Goal: Book appointment/travel/reservation

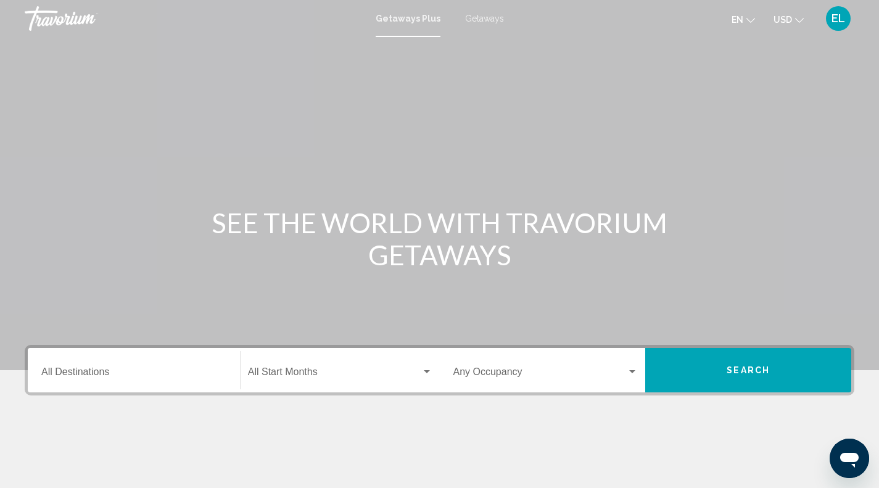
click at [107, 374] on input "Destination All Destinations" at bounding box center [133, 374] width 185 height 11
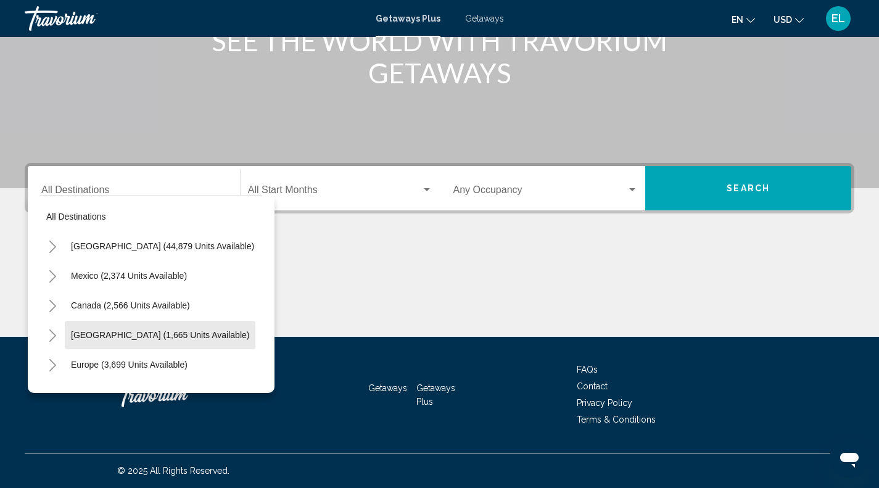
click at [167, 331] on span "[GEOGRAPHIC_DATA] (1,665 units available)" at bounding box center [160, 335] width 178 height 10
type input "**********"
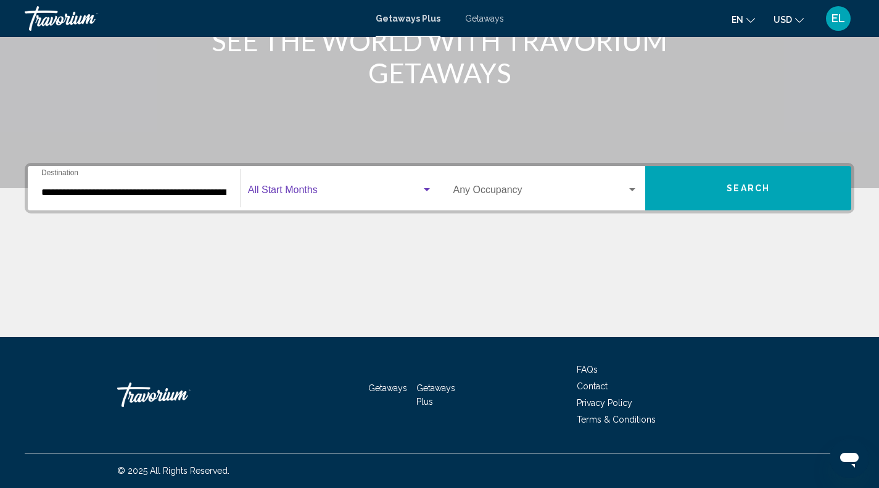
click at [427, 189] on div "Search widget" at bounding box center [427, 189] width 6 height 3
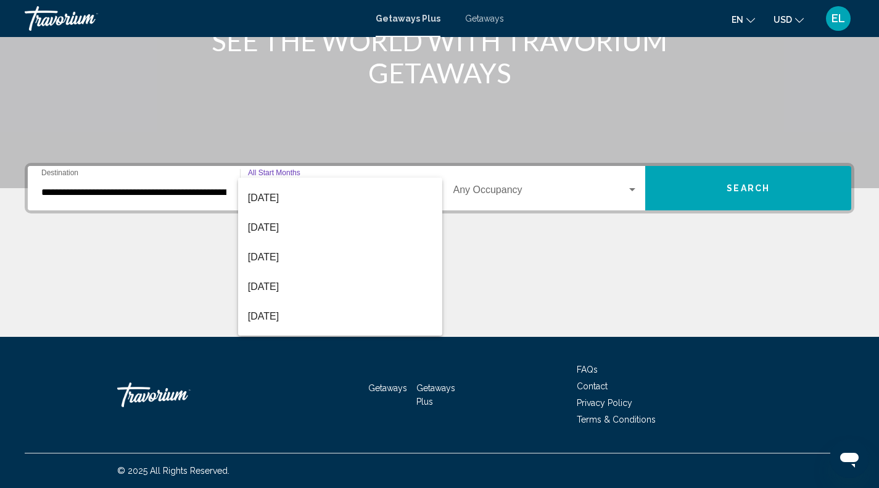
scroll to position [52, 0]
click at [257, 284] on span "[DATE]" at bounding box center [340, 288] width 184 height 30
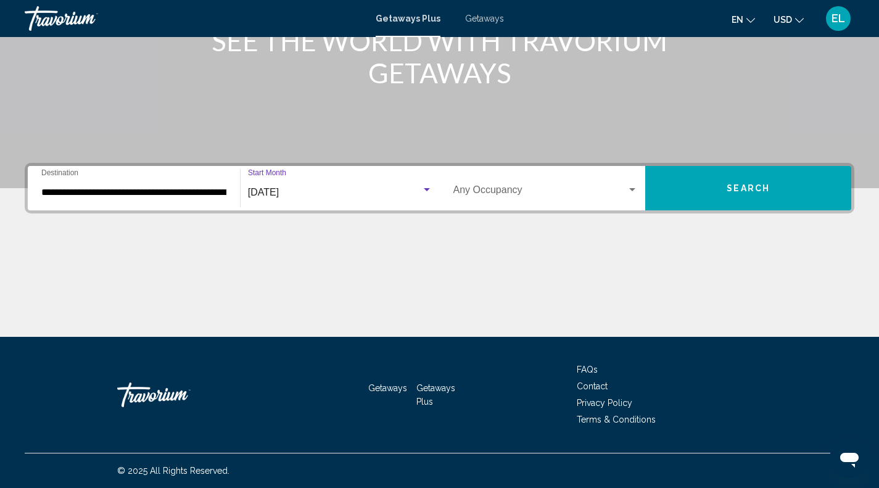
click at [632, 189] on div "Search widget" at bounding box center [632, 189] width 6 height 3
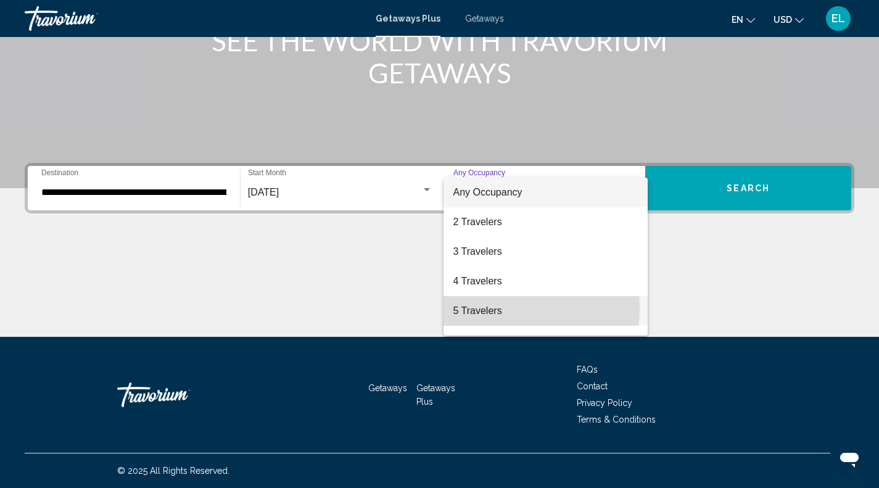
click at [478, 308] on span "5 Travelers" at bounding box center [545, 311] width 185 height 30
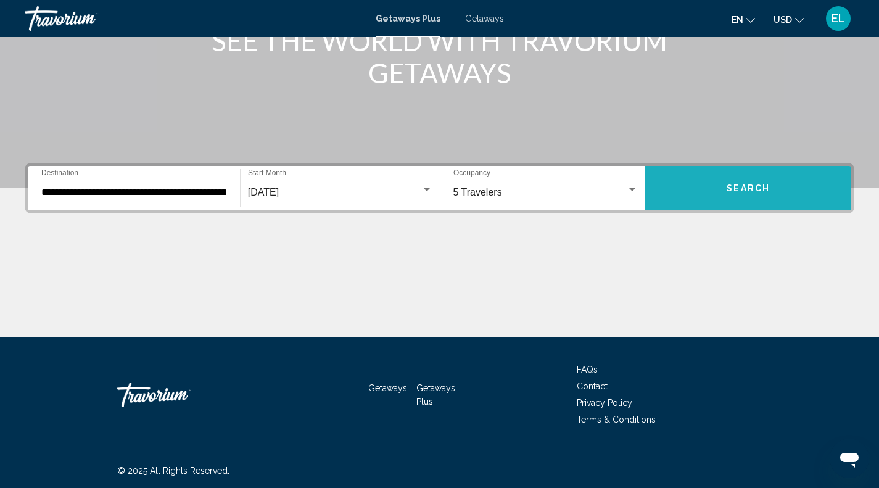
click at [739, 190] on span "Search" at bounding box center [747, 189] width 43 height 10
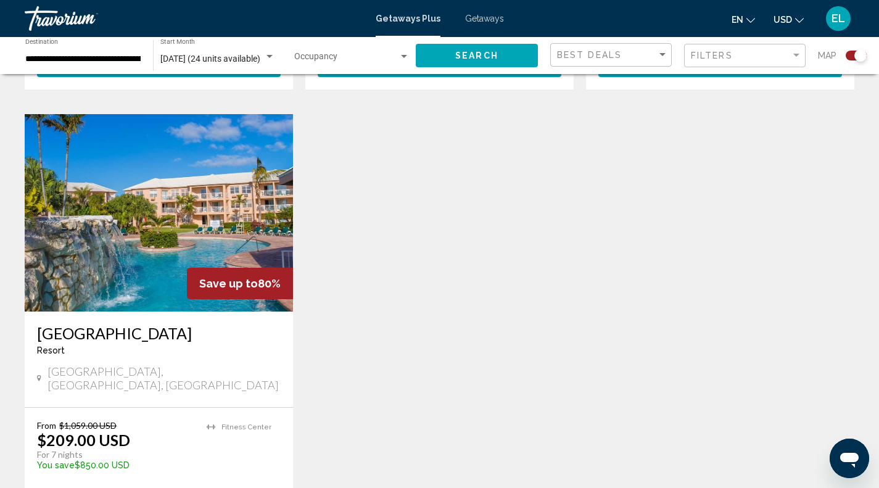
scroll to position [822, 0]
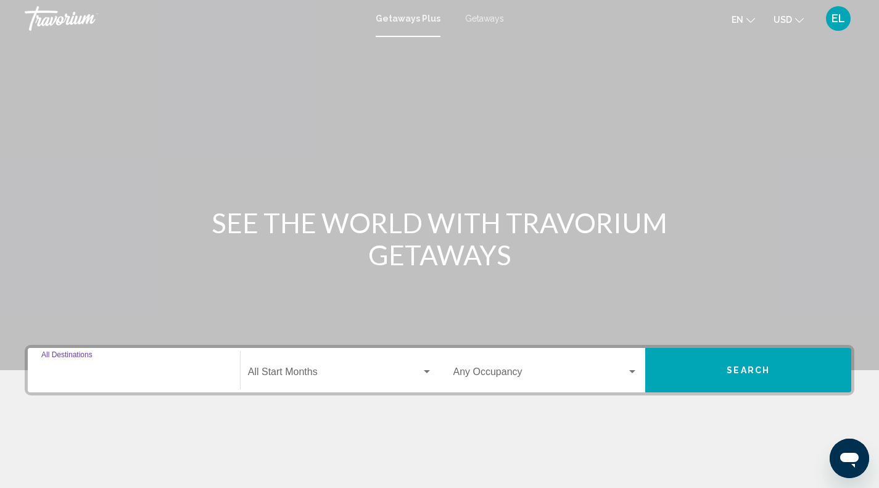
click at [139, 369] on input "Destination All Destinations" at bounding box center [133, 374] width 185 height 11
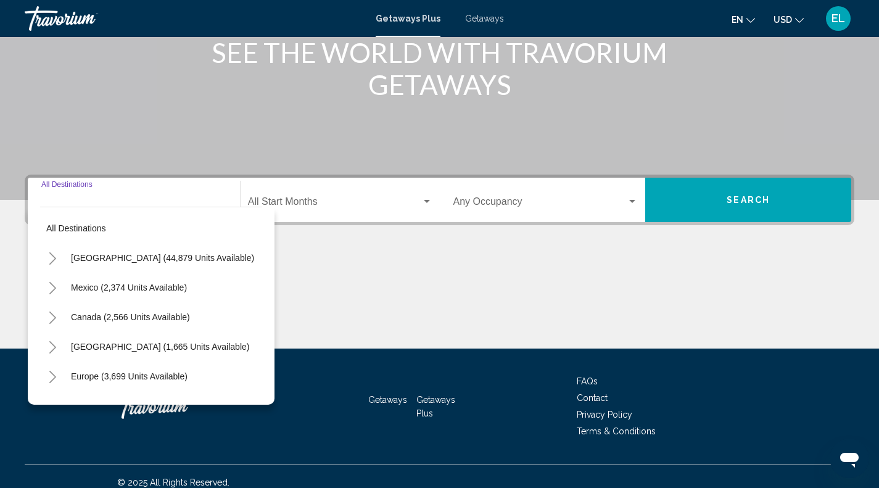
scroll to position [182, 0]
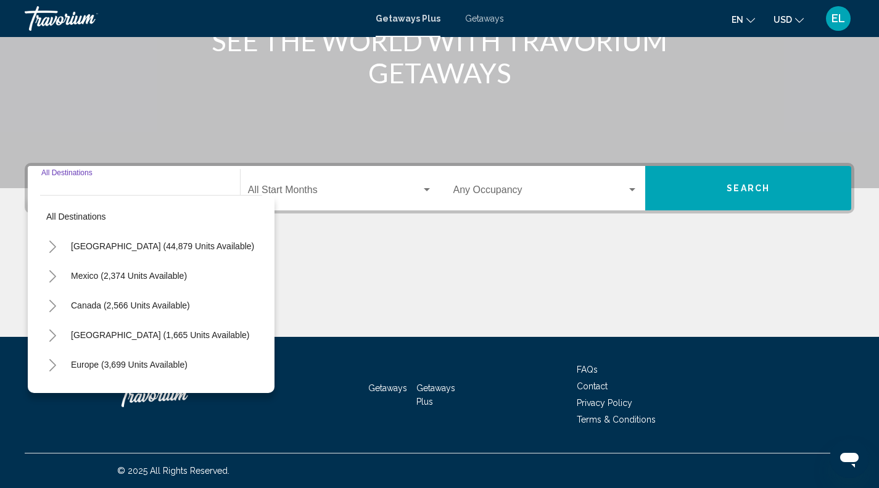
click at [175, 275] on span "Mexico (2,374 units available)" at bounding box center [129, 276] width 116 height 10
type input "**********"
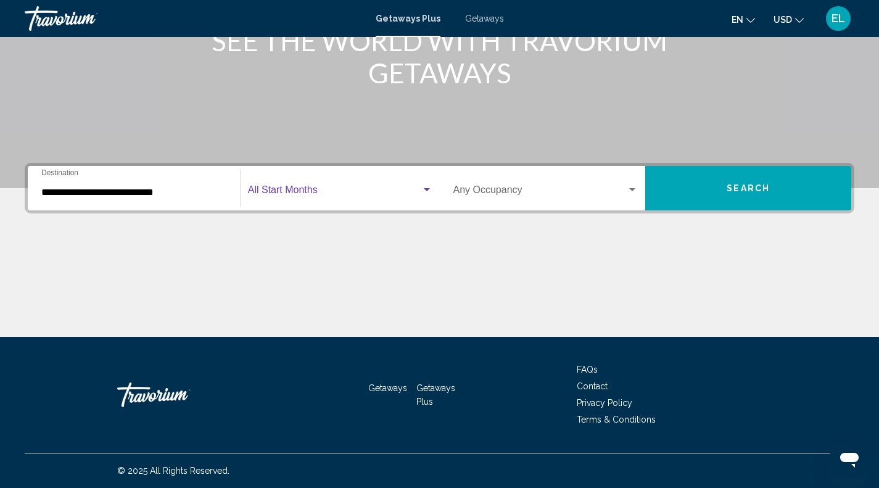
click at [393, 189] on span "Search widget" at bounding box center [334, 192] width 173 height 11
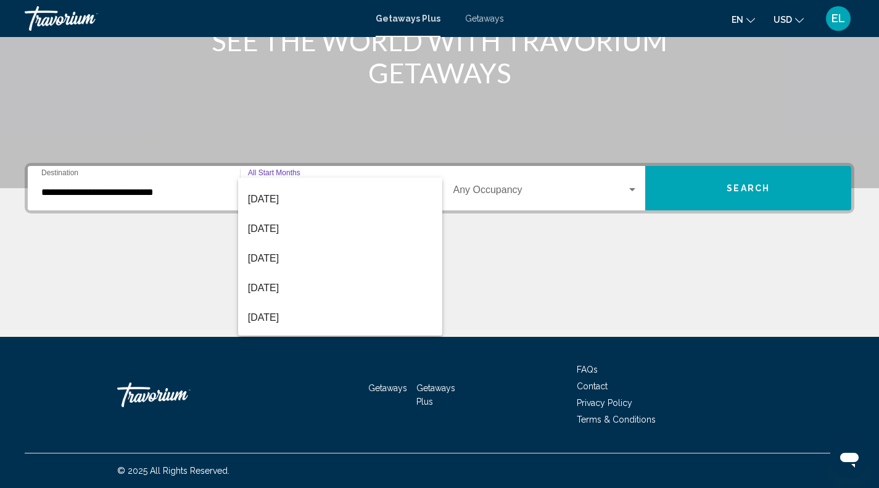
scroll to position [115, 0]
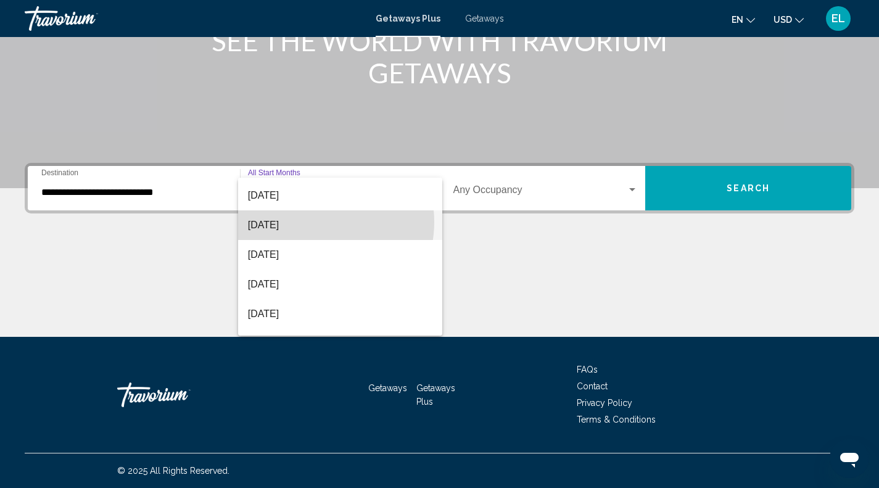
click at [318, 222] on span "[DATE]" at bounding box center [340, 225] width 184 height 30
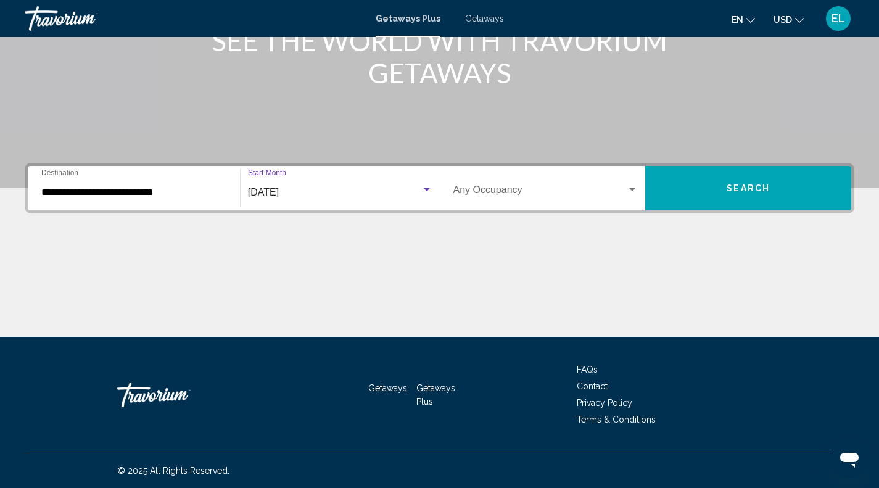
click at [634, 185] on div "Search widget" at bounding box center [632, 190] width 11 height 10
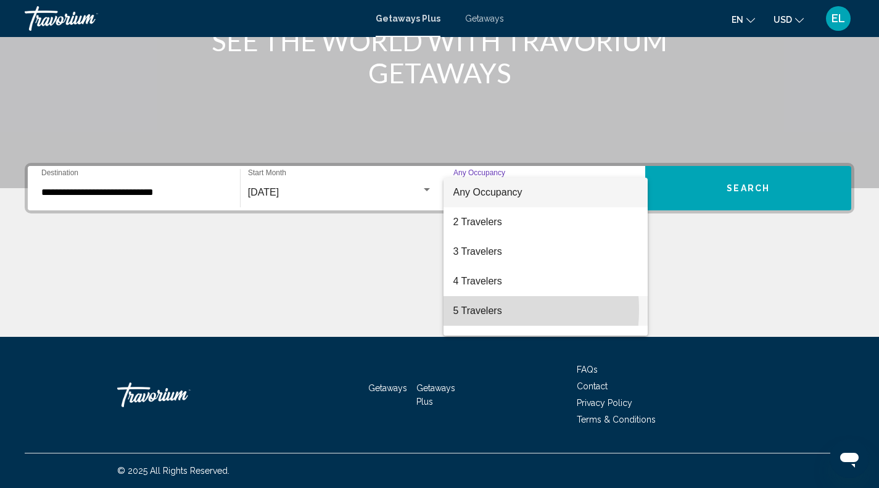
click at [466, 310] on span "5 Travelers" at bounding box center [545, 311] width 185 height 30
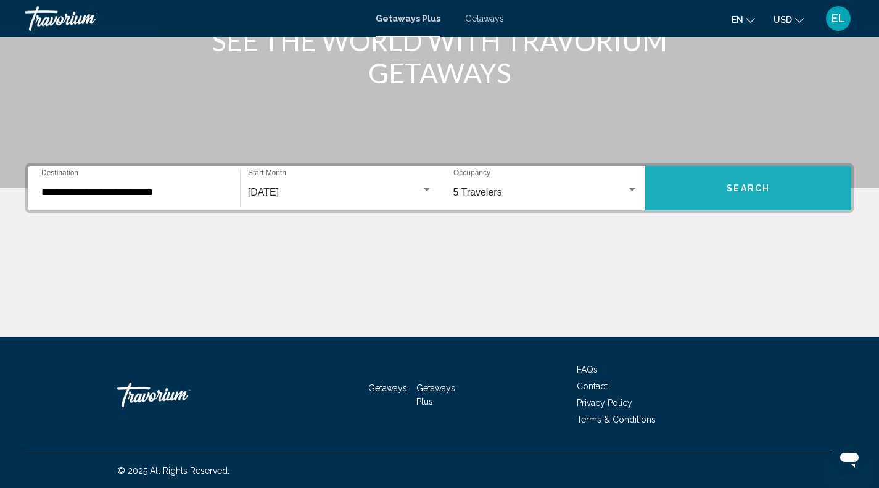
click at [747, 185] on span "Search" at bounding box center [747, 189] width 43 height 10
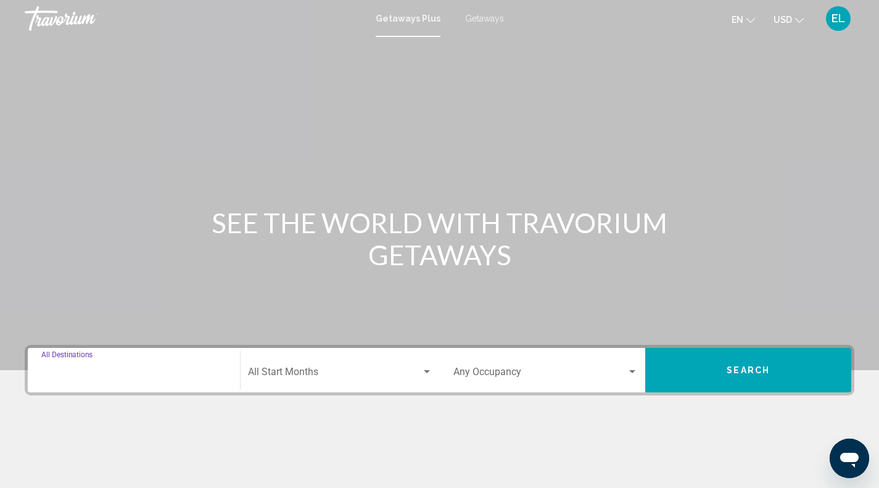
click at [115, 374] on input "Destination All Destinations" at bounding box center [133, 374] width 185 height 11
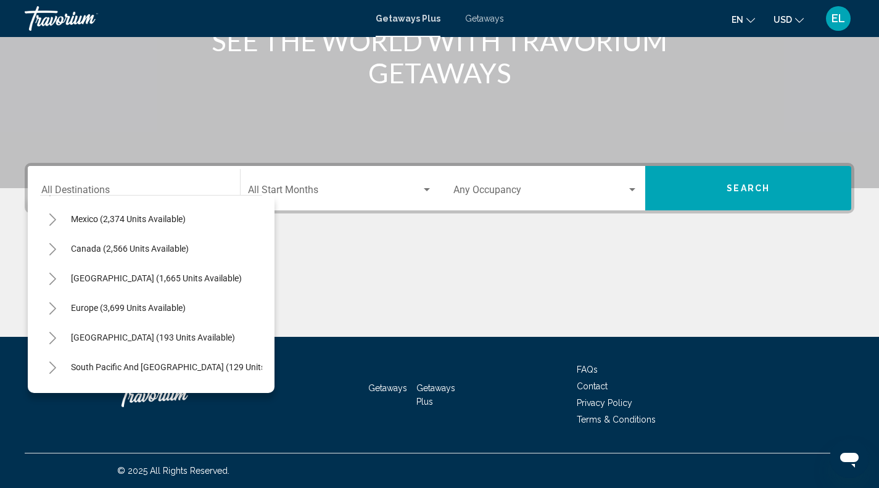
scroll to position [57, 0]
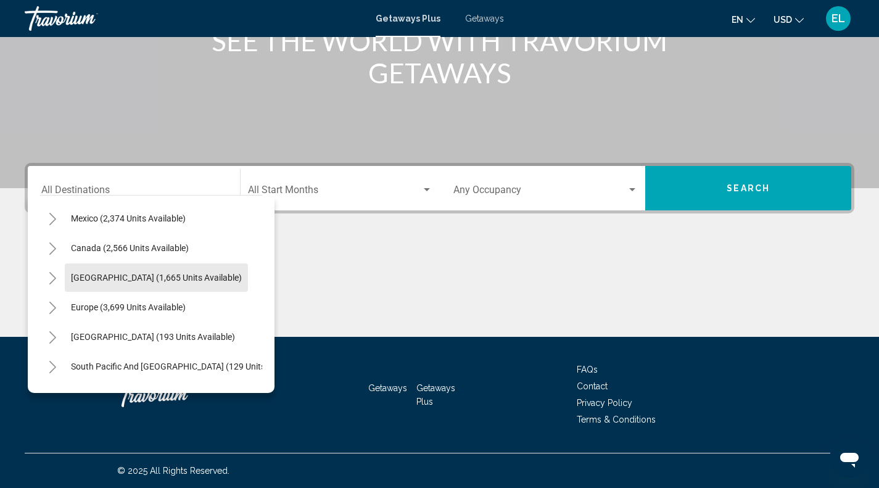
click at [151, 274] on span "[GEOGRAPHIC_DATA] (1,665 units available)" at bounding box center [156, 278] width 171 height 10
type input "**********"
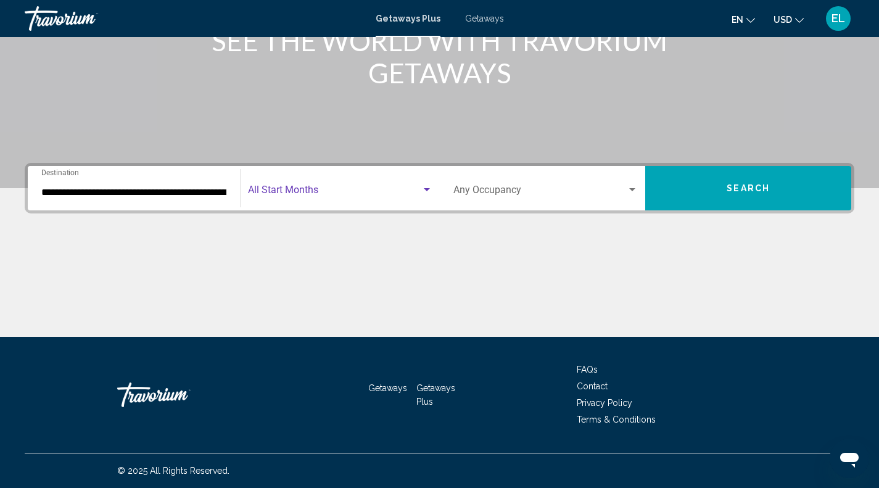
click at [427, 189] on div "Search widget" at bounding box center [427, 189] width 6 height 3
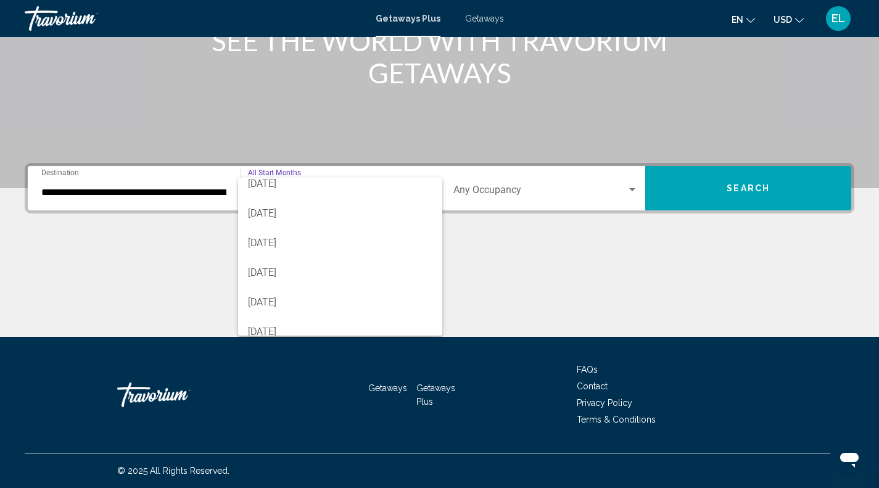
scroll to position [70, 0]
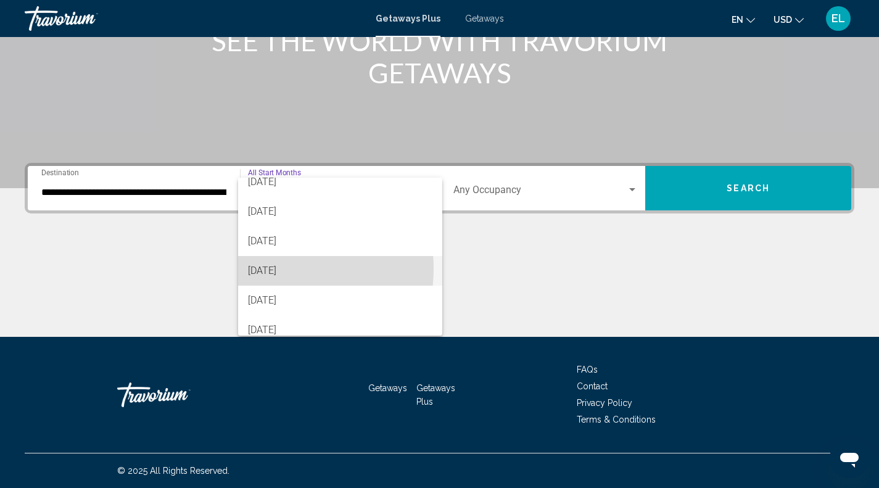
click at [266, 268] on span "[DATE]" at bounding box center [340, 271] width 184 height 30
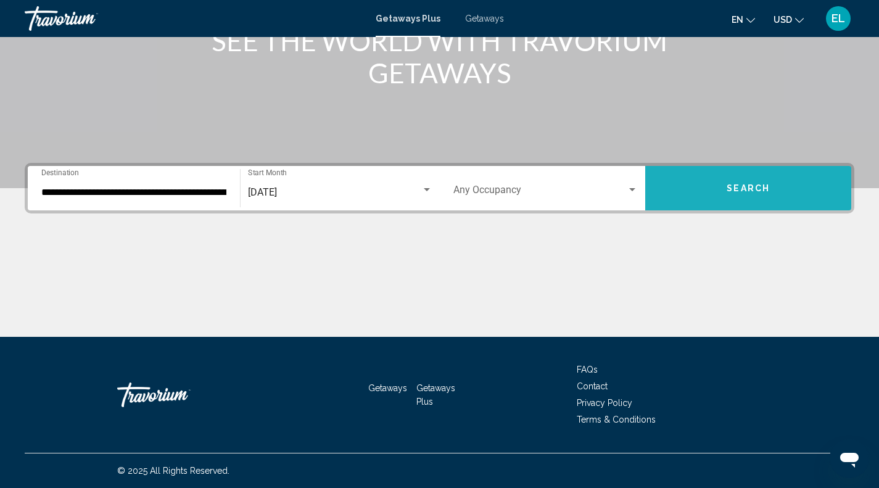
click at [750, 187] on span "Search" at bounding box center [747, 189] width 43 height 10
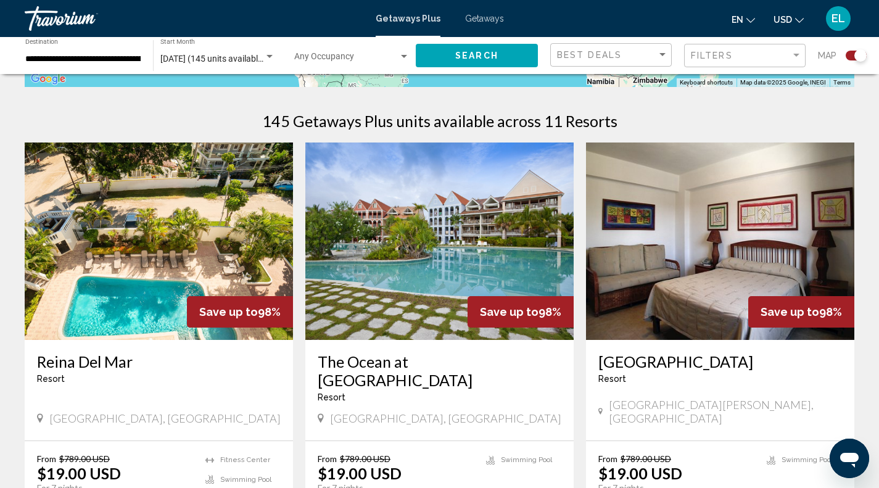
scroll to position [366, 0]
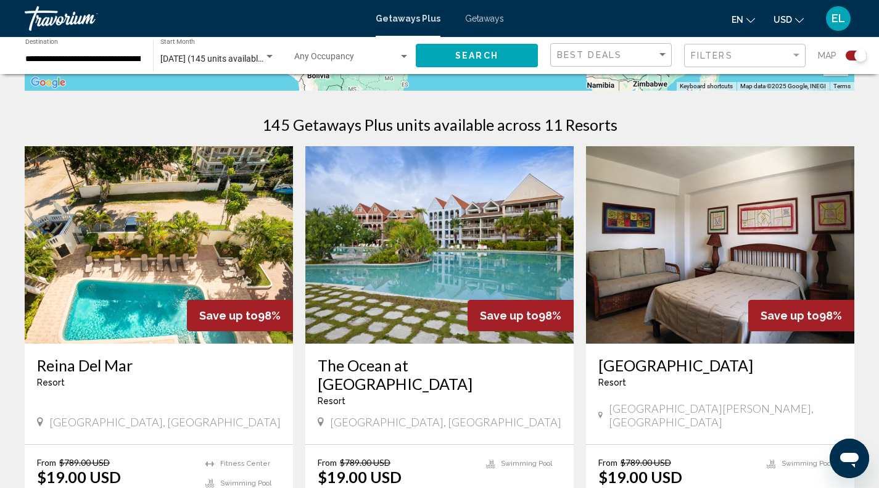
click at [136, 294] on img "Main content" at bounding box center [159, 244] width 268 height 197
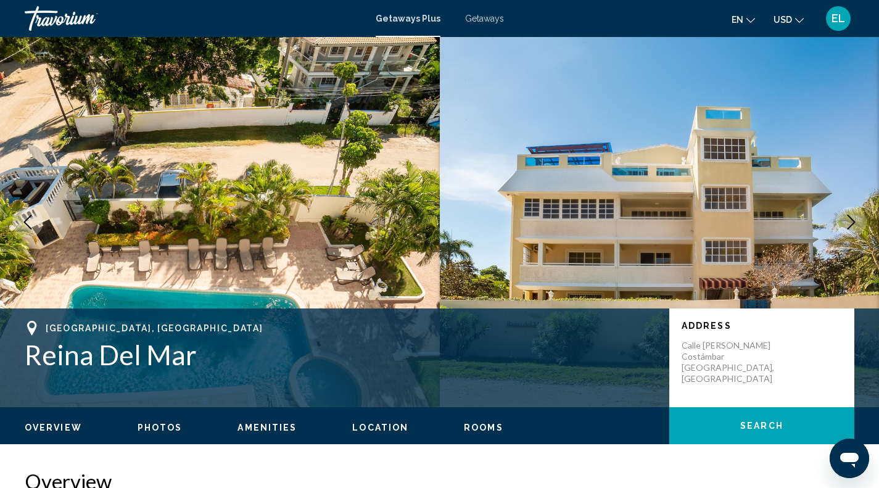
click at [478, 17] on span "Getaways" at bounding box center [484, 19] width 39 height 10
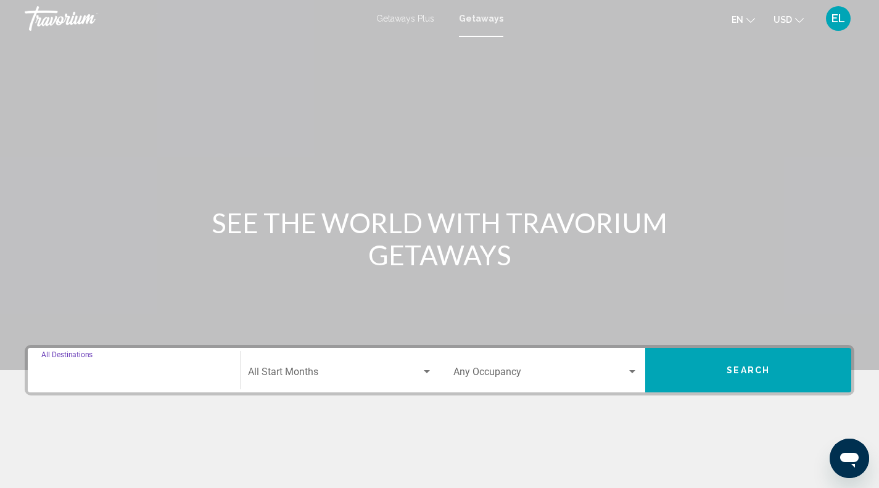
click at [114, 372] on input "Destination All Destinations" at bounding box center [133, 374] width 185 height 11
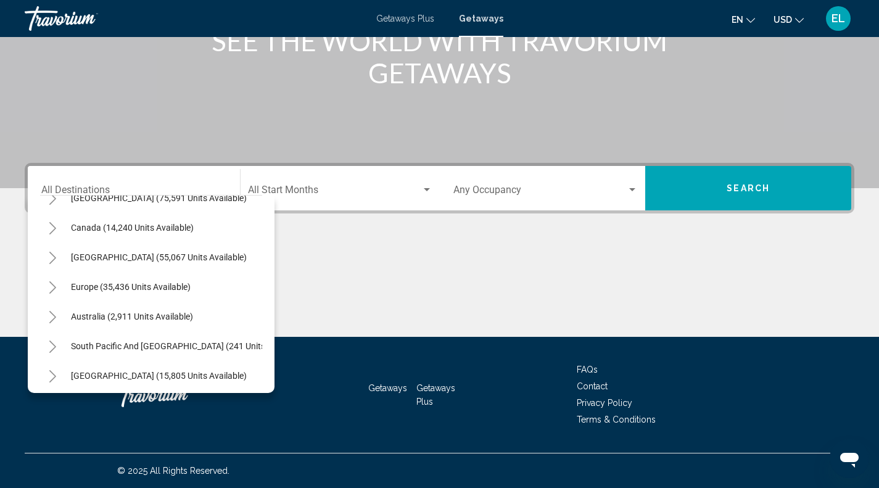
scroll to position [78, 0]
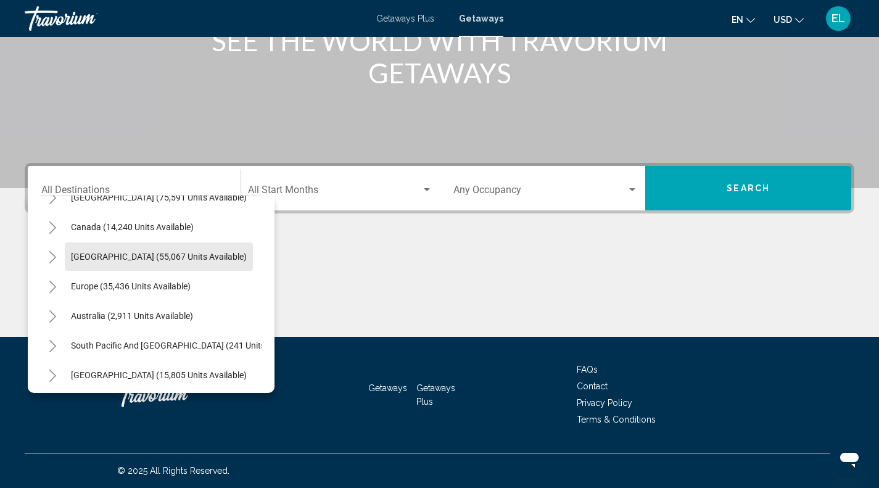
click at [133, 252] on span "[GEOGRAPHIC_DATA] (55,067 units available)" at bounding box center [159, 257] width 176 height 10
type input "**********"
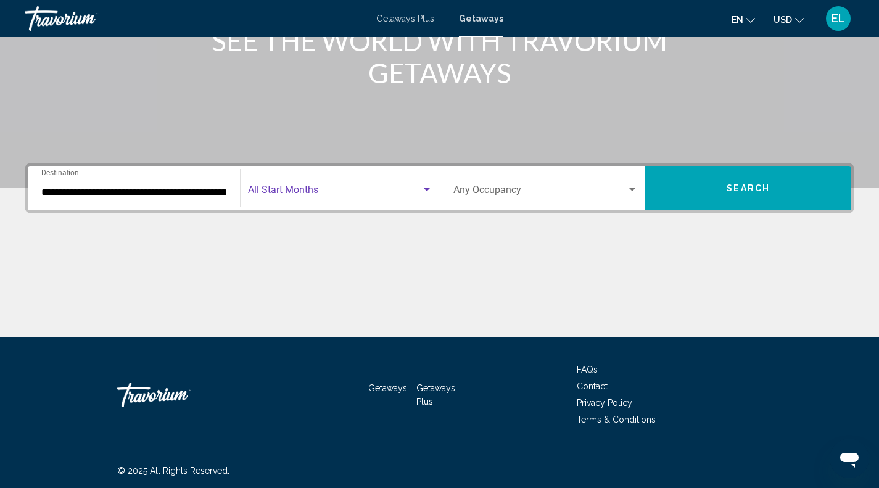
click at [428, 187] on div "Search widget" at bounding box center [426, 190] width 11 height 10
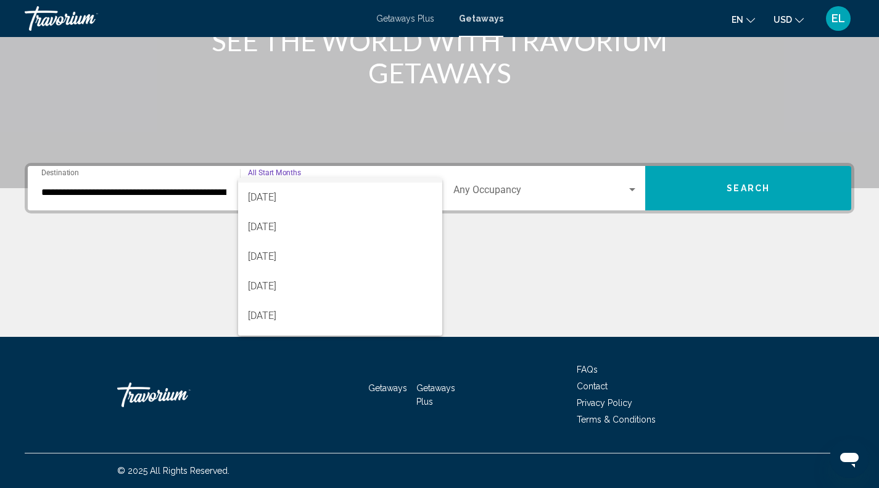
scroll to position [99, 0]
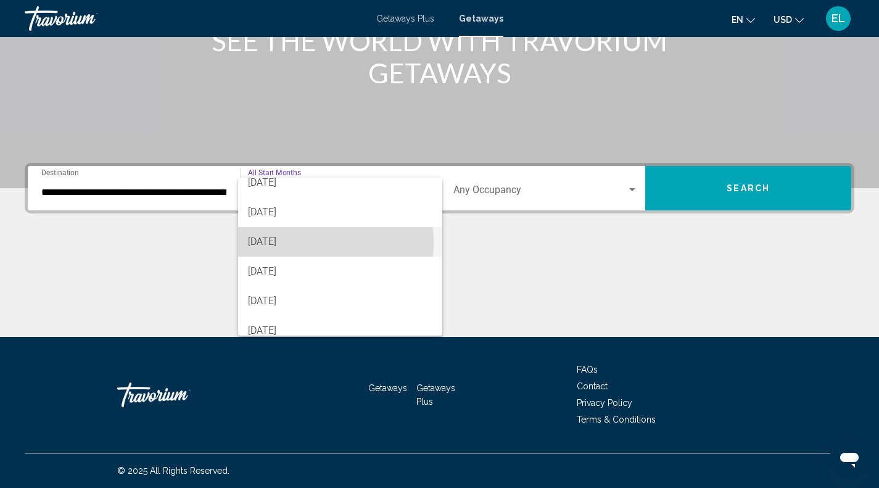
click at [298, 242] on span "[DATE]" at bounding box center [340, 242] width 184 height 30
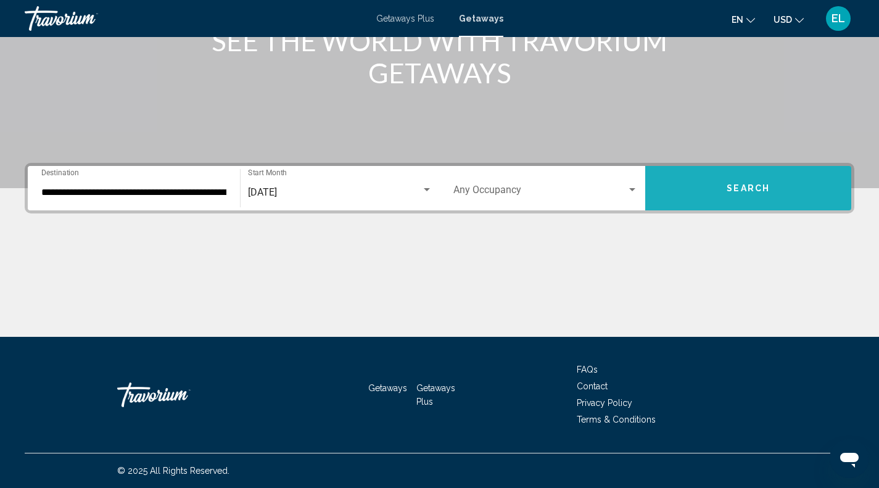
click at [742, 190] on span "Search" at bounding box center [747, 189] width 43 height 10
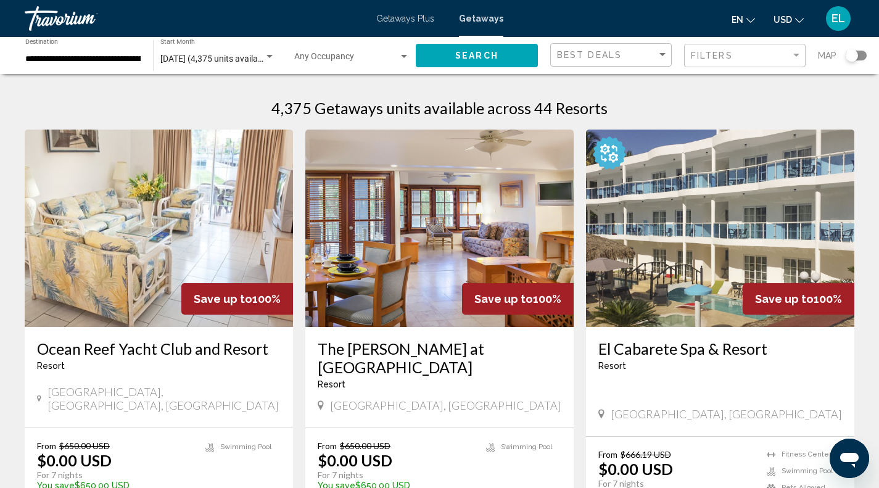
click at [730, 239] on img "Main content" at bounding box center [720, 228] width 268 height 197
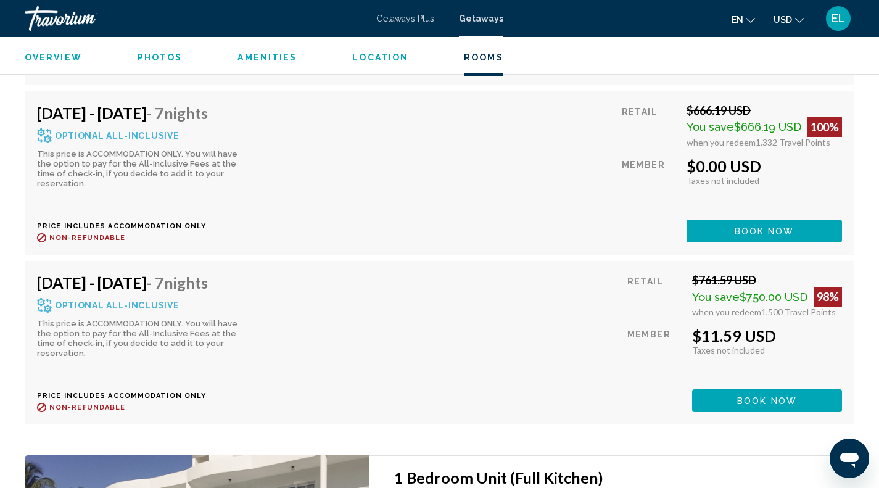
scroll to position [3166, 0]
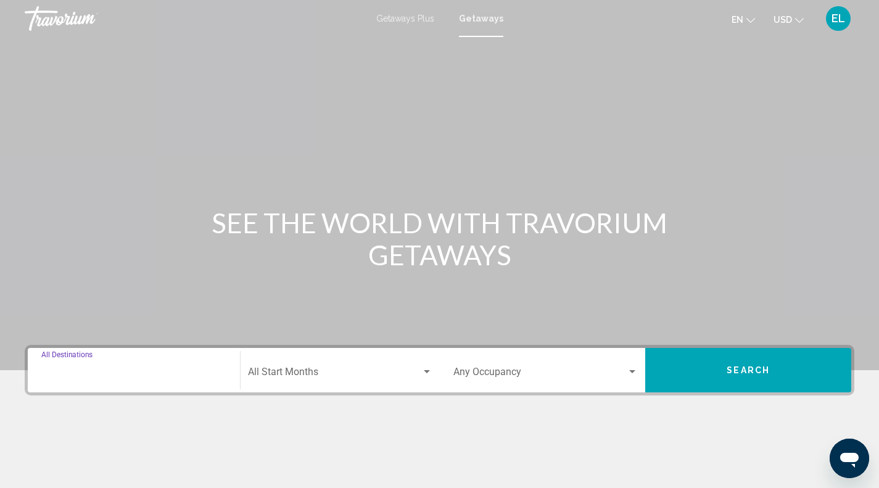
click at [150, 371] on input "Destination All Destinations" at bounding box center [133, 374] width 185 height 11
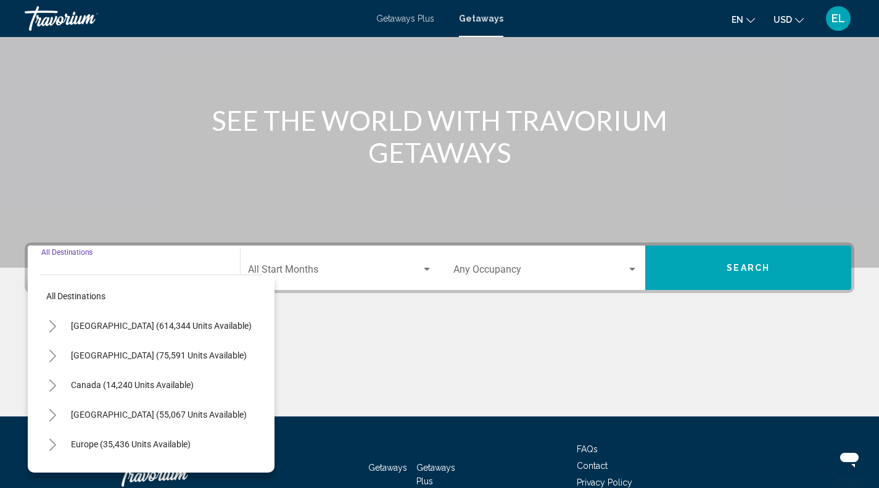
scroll to position [182, 0]
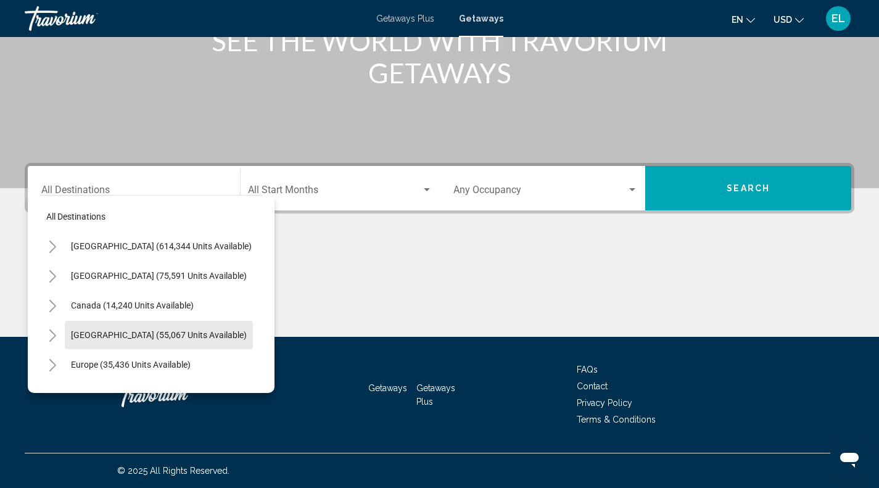
click at [158, 334] on span "[GEOGRAPHIC_DATA] (55,067 units available)" at bounding box center [159, 335] width 176 height 10
type input "**********"
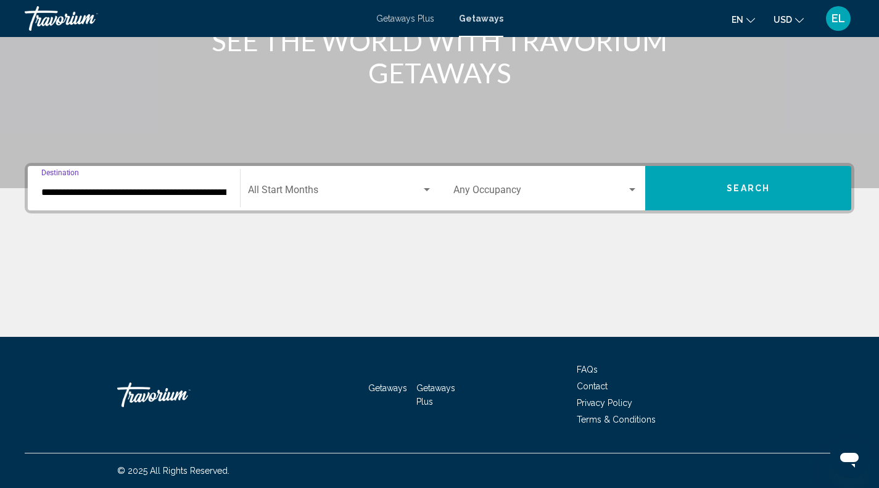
click at [425, 188] on div "Search widget" at bounding box center [427, 189] width 6 height 3
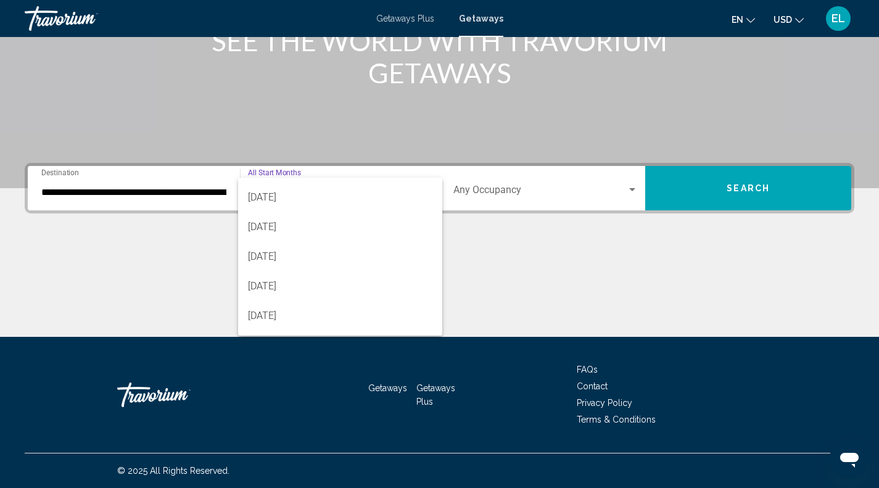
scroll to position [89, 0]
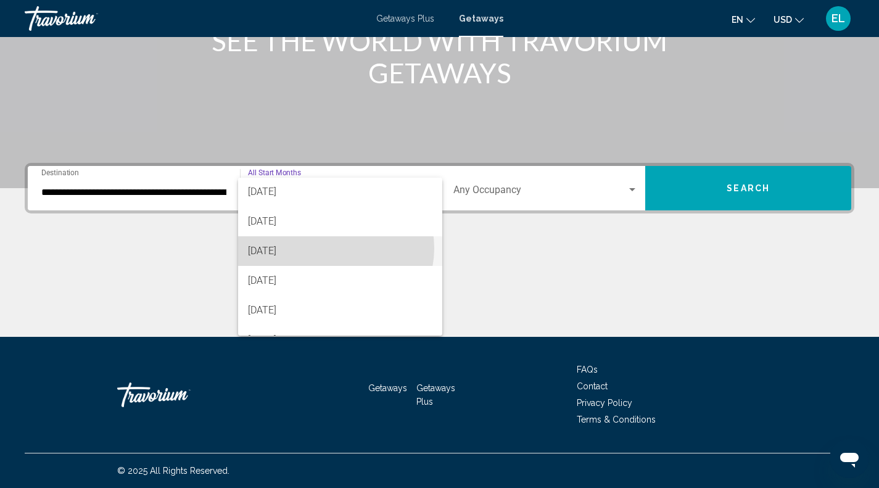
click at [334, 248] on span "[DATE]" at bounding box center [340, 251] width 184 height 30
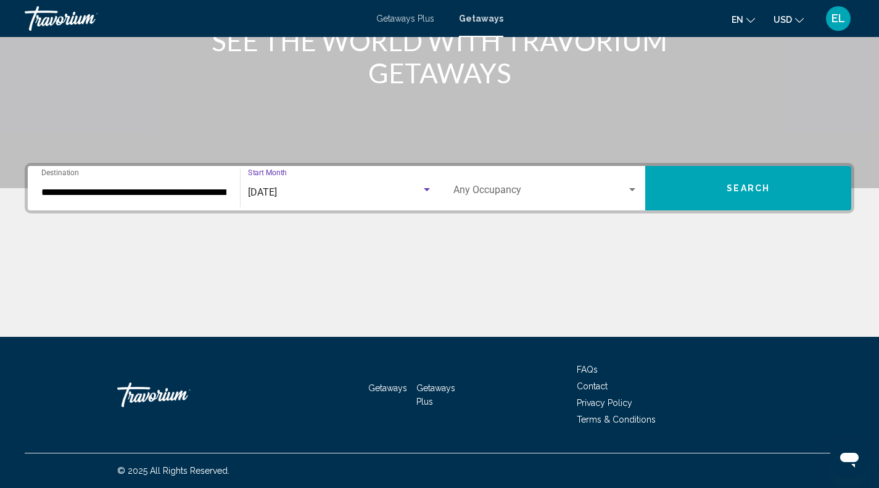
click at [738, 193] on span "Search" at bounding box center [747, 189] width 43 height 10
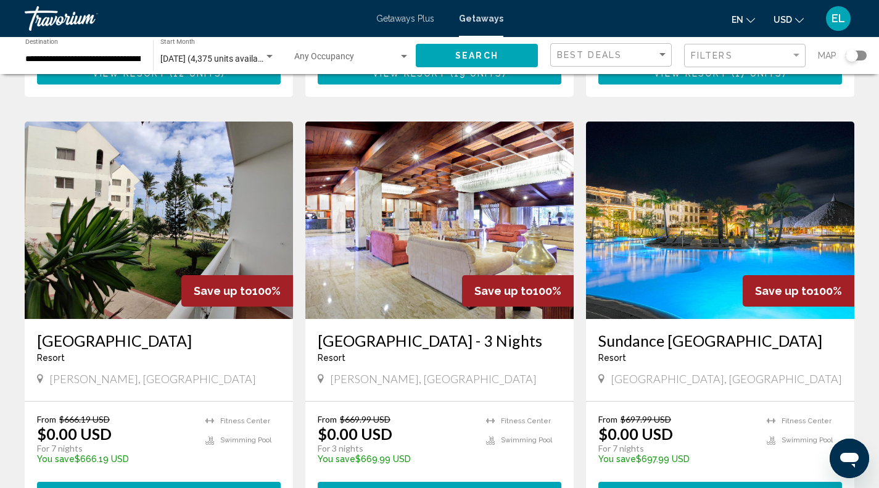
scroll to position [445, 0]
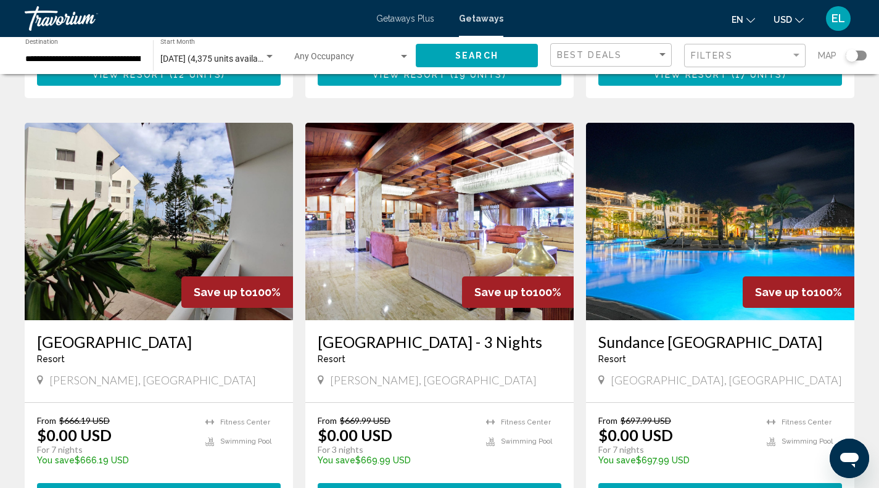
click at [673, 214] on img "Main content" at bounding box center [720, 221] width 268 height 197
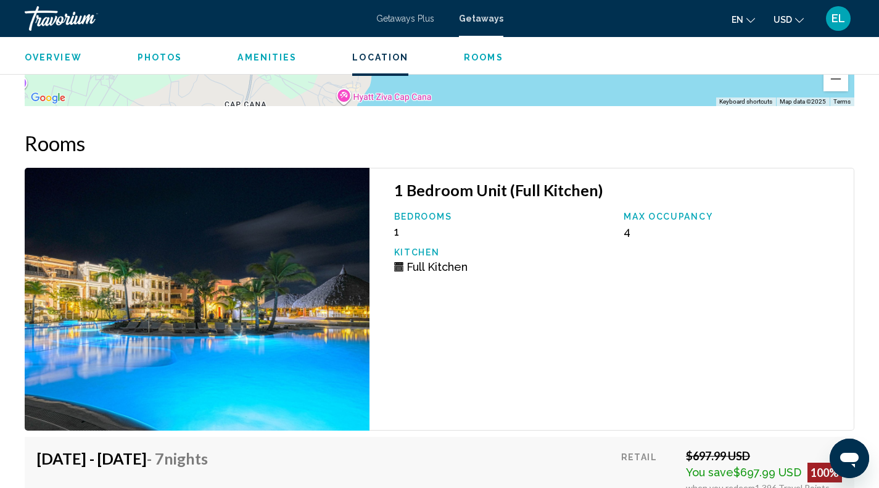
scroll to position [1669, 0]
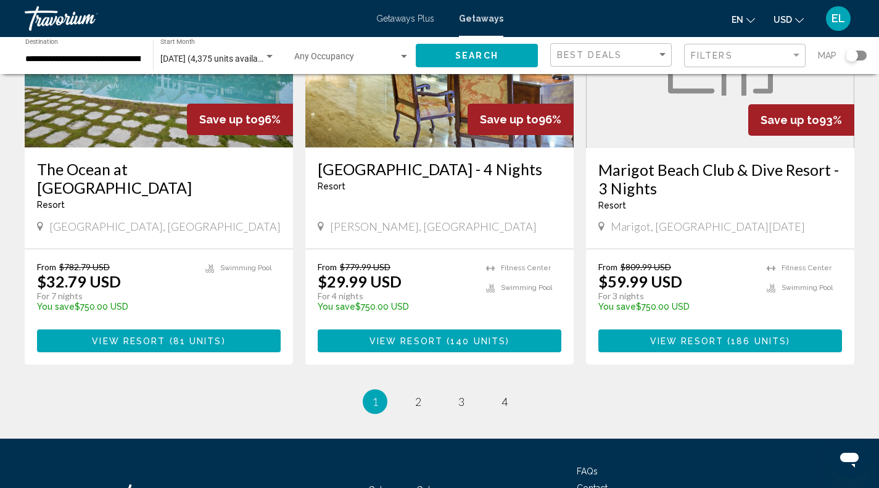
scroll to position [1488, 0]
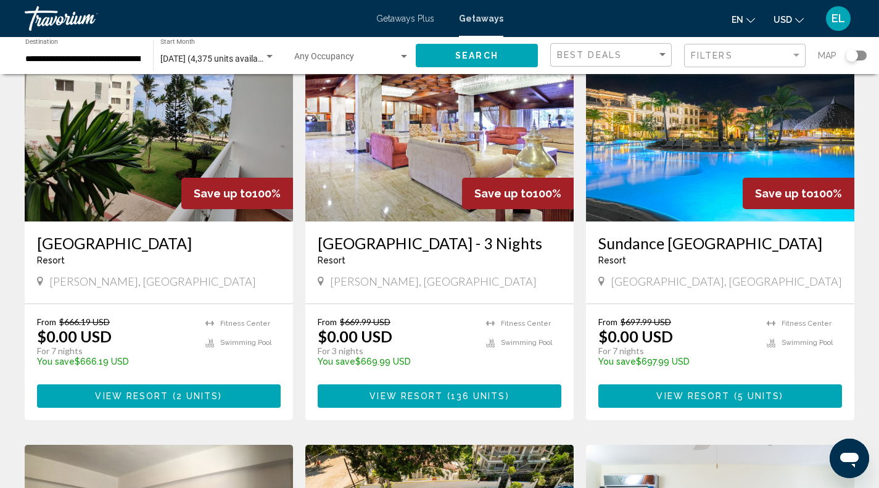
click at [115, 348] on div "From $666.19 USD $0.00 USD For 7 nights You save $666.19 USD temp" at bounding box center [115, 345] width 156 height 59
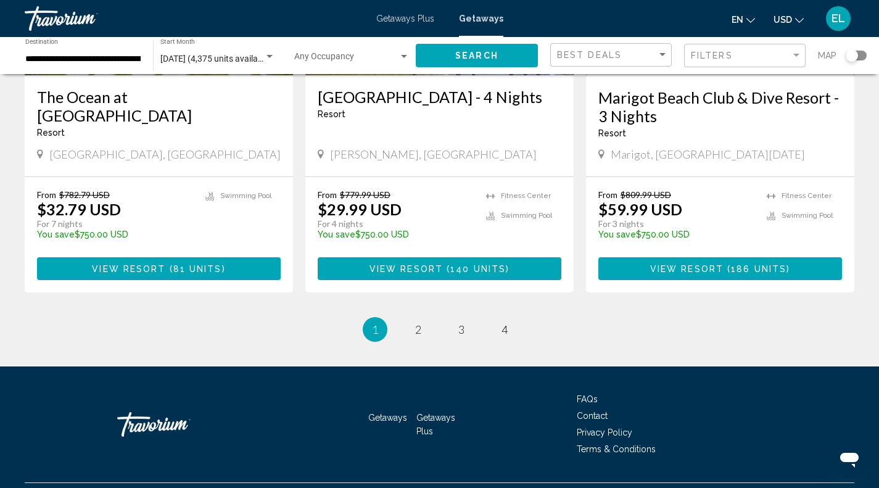
scroll to position [1578, 0]
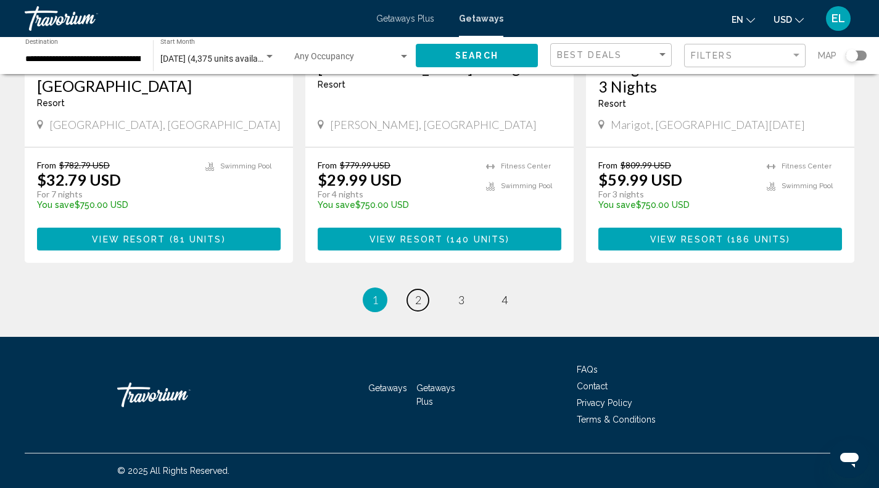
click at [418, 300] on span "2" at bounding box center [418, 300] width 6 height 14
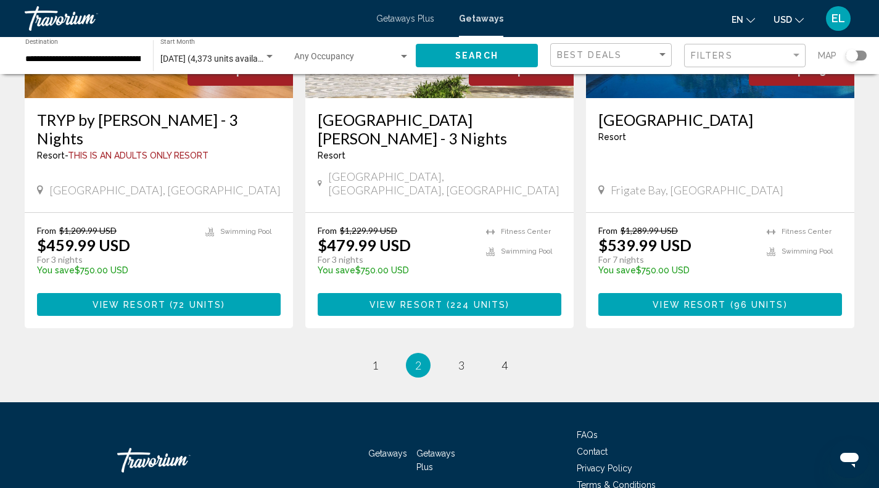
scroll to position [1596, 0]
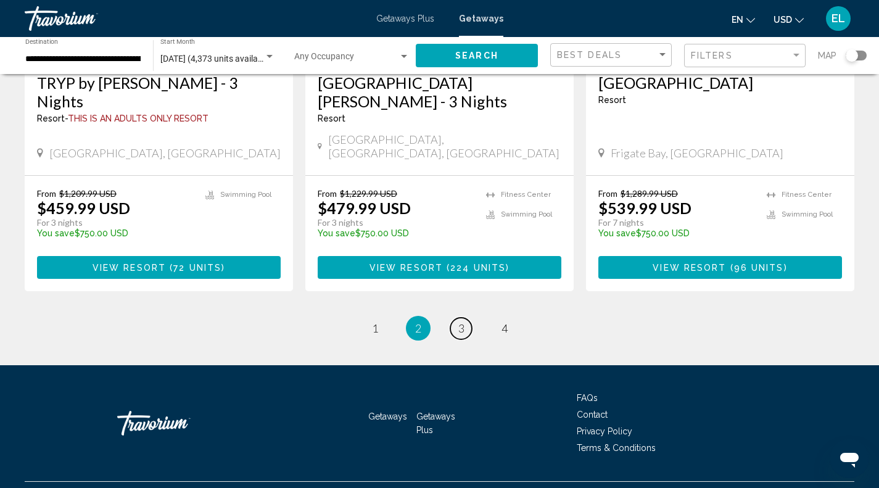
click at [461, 321] on span "3" at bounding box center [461, 328] width 6 height 14
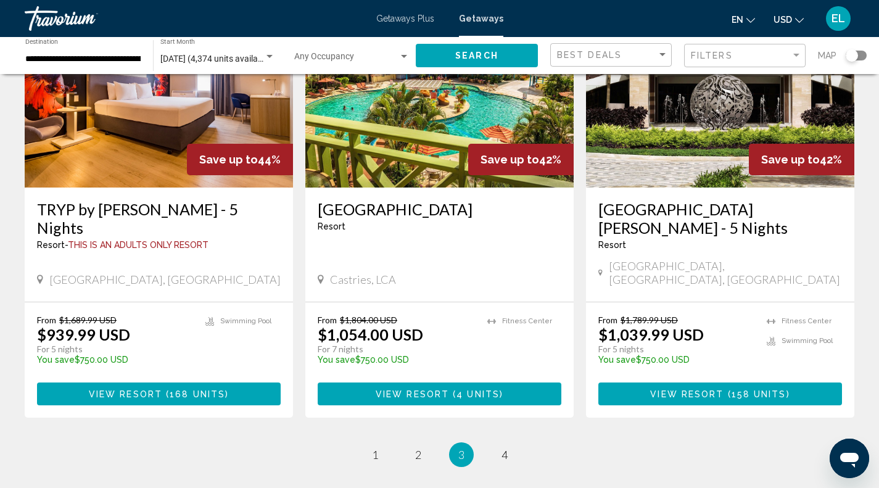
scroll to position [1507, 0]
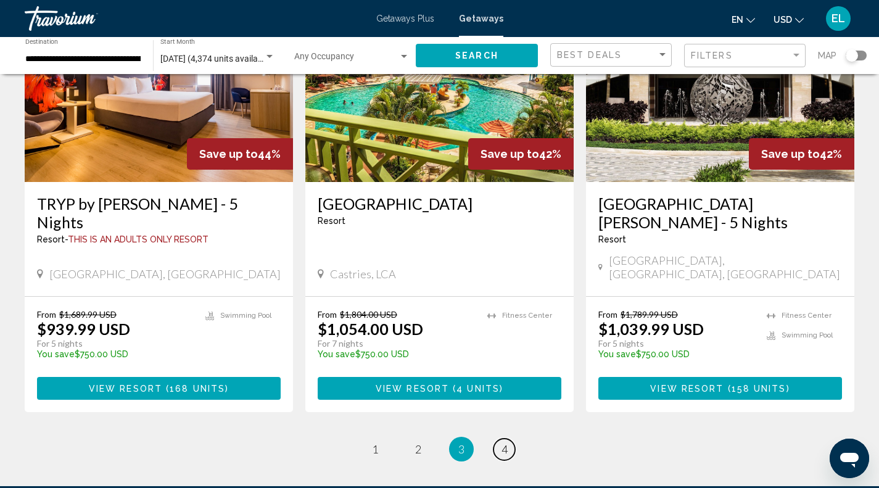
click at [507, 442] on span "4" at bounding box center [504, 449] width 6 height 14
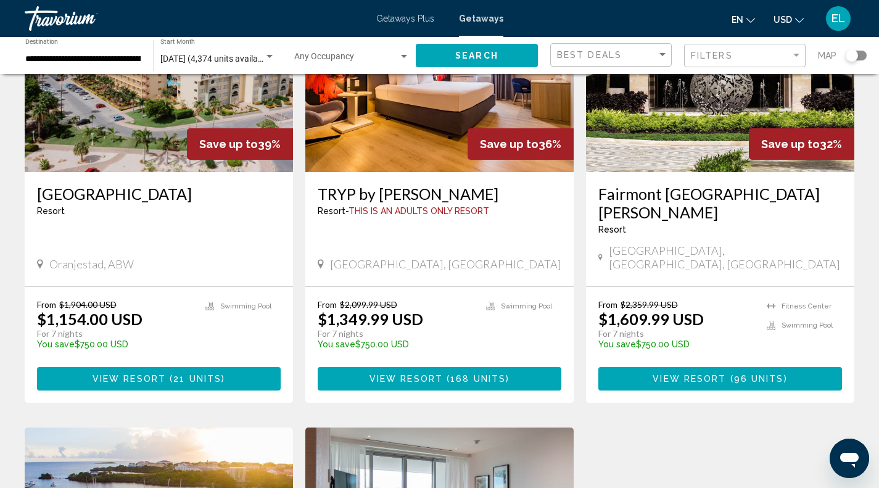
scroll to position [625, 0]
click at [752, 420] on div "Save up to 41% AC Hotel [GEOGRAPHIC_DATA][PERSON_NAME] - This is an adults only…" at bounding box center [440, 185] width 842 height 1362
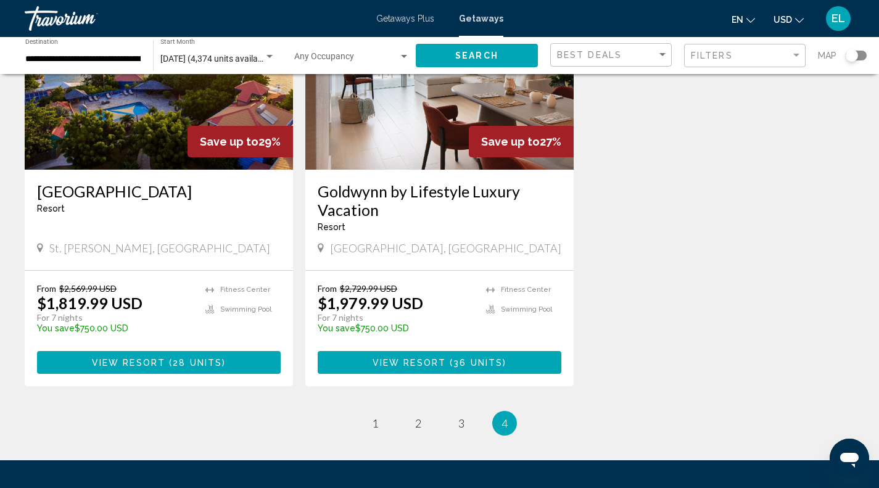
scroll to position [1138, 0]
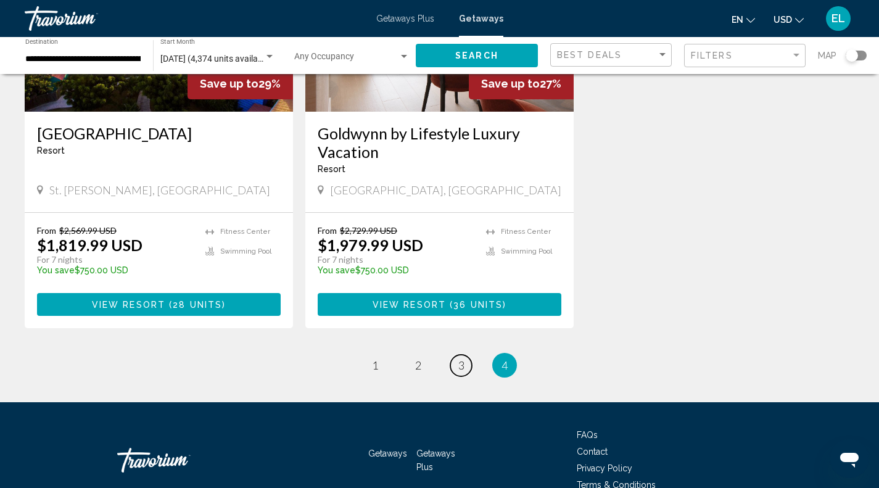
click at [456, 355] on link "page 3" at bounding box center [461, 366] width 22 height 22
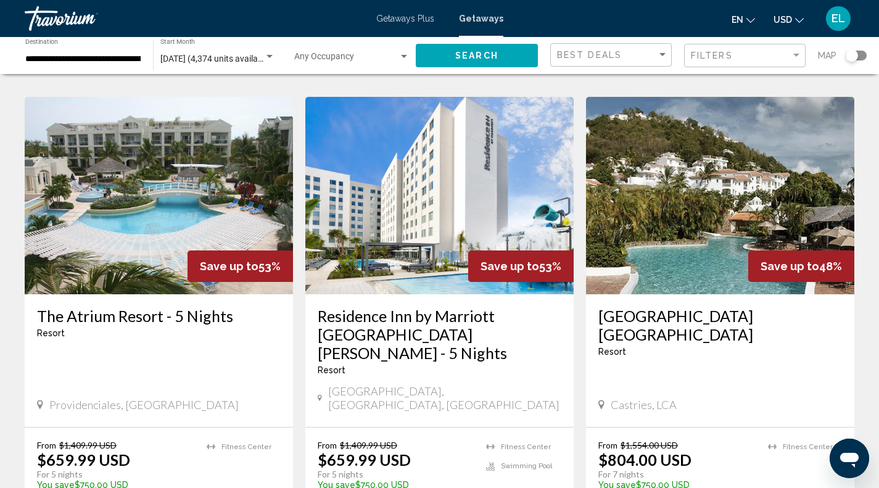
click at [54, 398] on span "Providenciales, [GEOGRAPHIC_DATA]" at bounding box center [143, 405] width 189 height 14
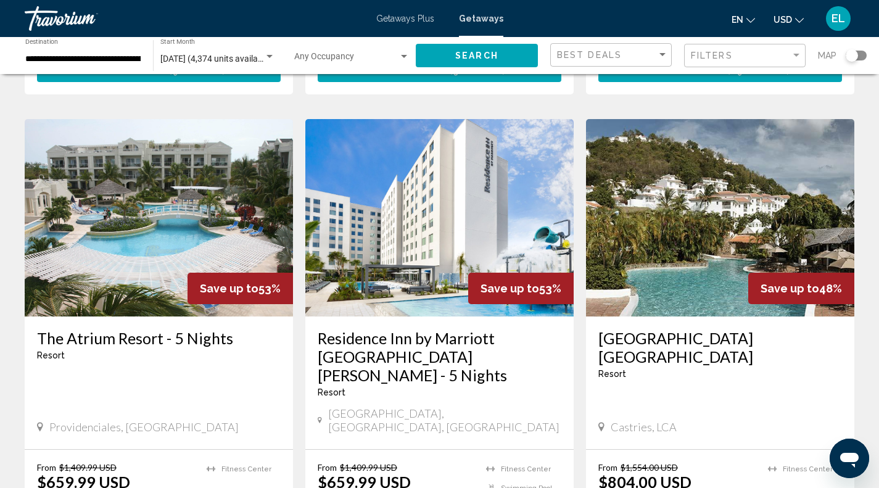
scroll to position [461, 0]
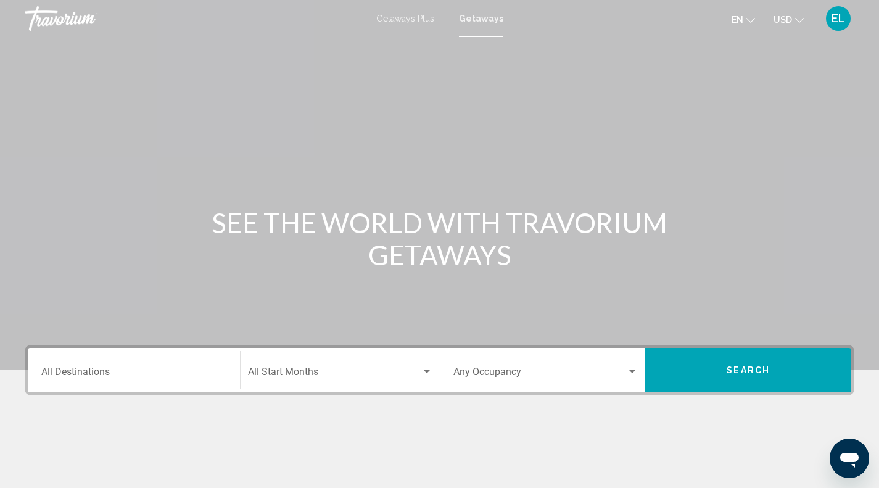
click at [160, 364] on div "Destination All Destinations" at bounding box center [133, 370] width 185 height 39
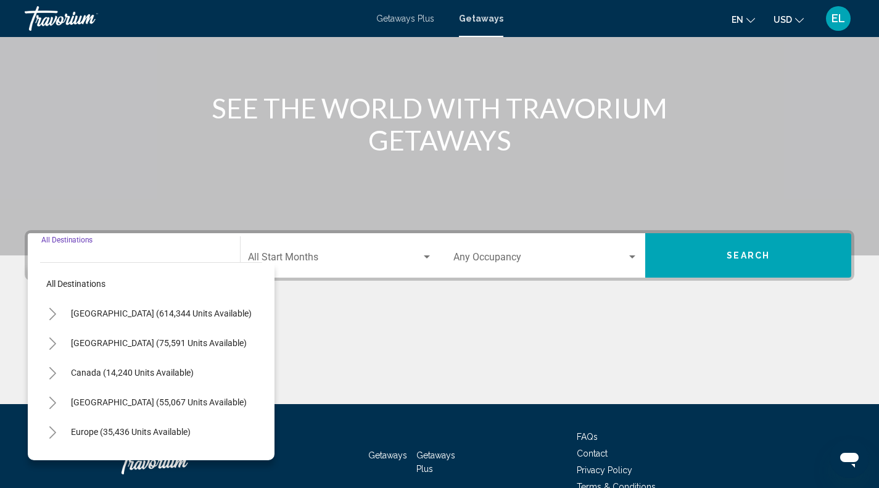
scroll to position [182, 0]
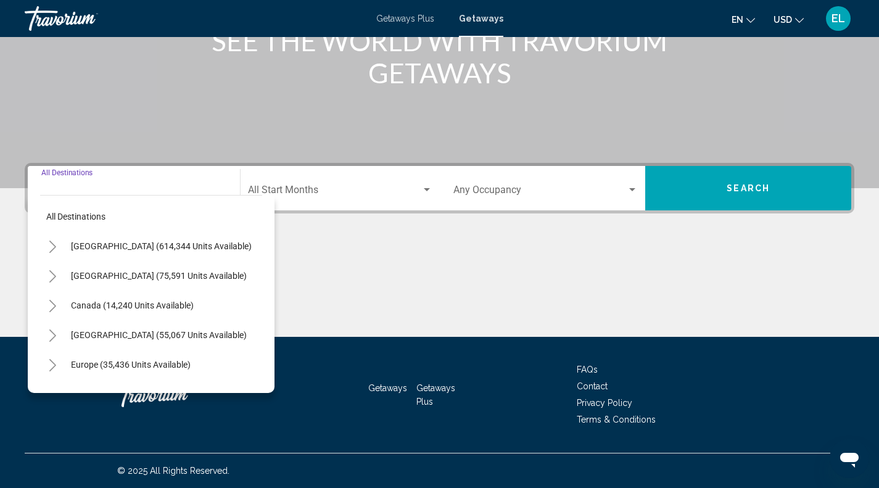
click at [134, 334] on span "[GEOGRAPHIC_DATA] (55,067 units available)" at bounding box center [159, 335] width 176 height 10
type input "**********"
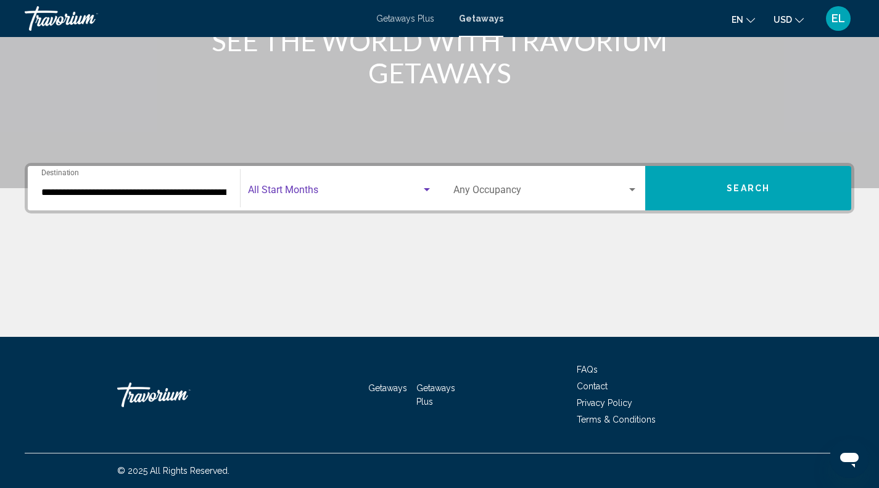
click at [422, 189] on div "Search widget" at bounding box center [426, 190] width 11 height 10
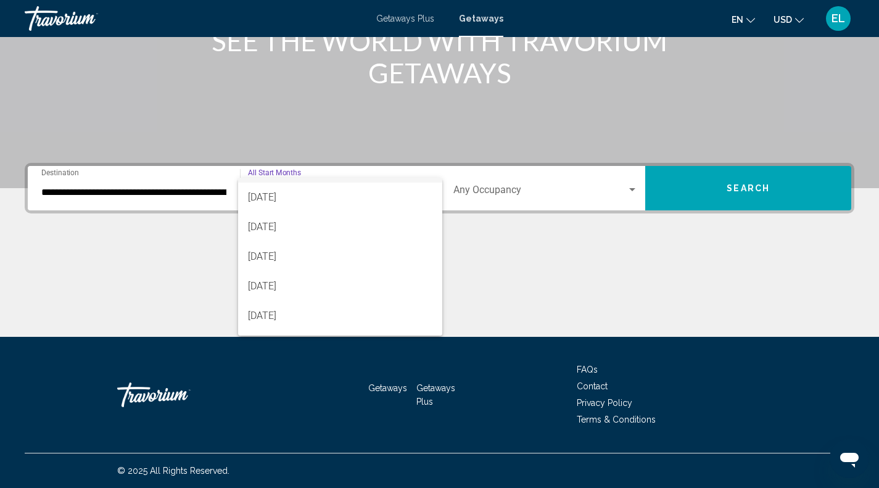
scroll to position [82, 0]
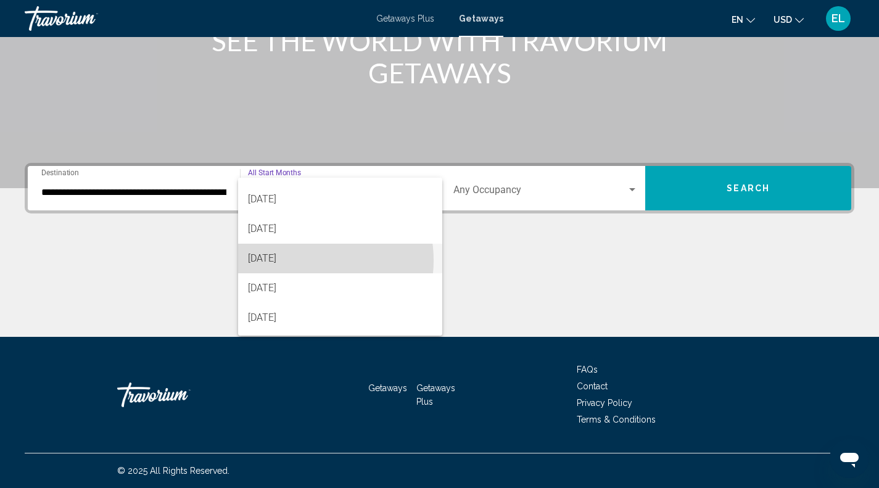
click at [299, 260] on span "[DATE]" at bounding box center [340, 259] width 184 height 30
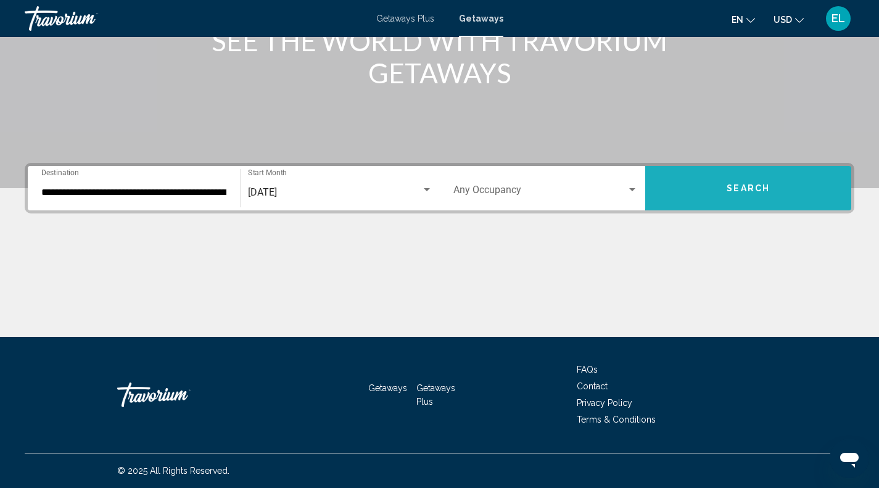
click at [749, 181] on button "Search" at bounding box center [748, 188] width 206 height 44
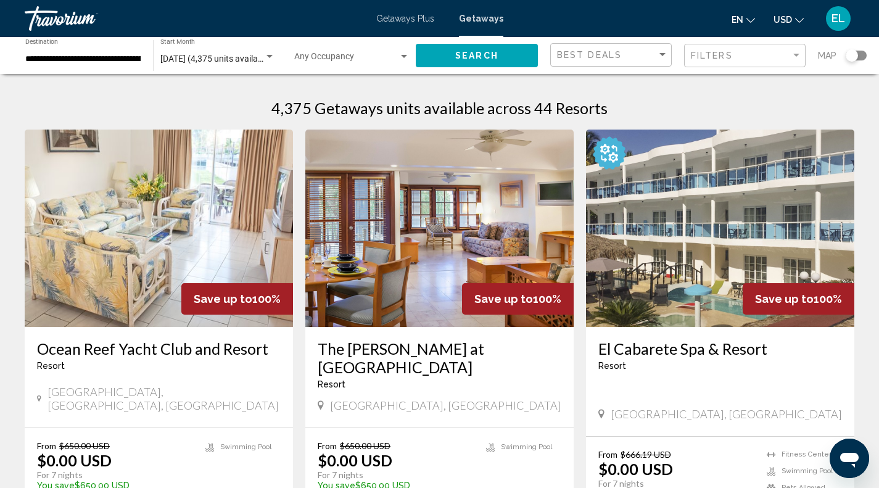
click at [671, 294] on img "Main content" at bounding box center [720, 228] width 268 height 197
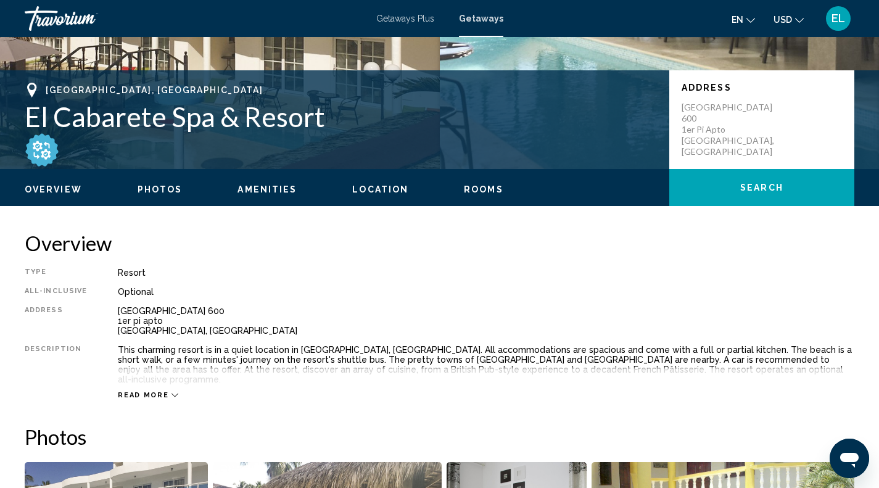
scroll to position [279, 0]
